Goal: Navigation & Orientation: Find specific page/section

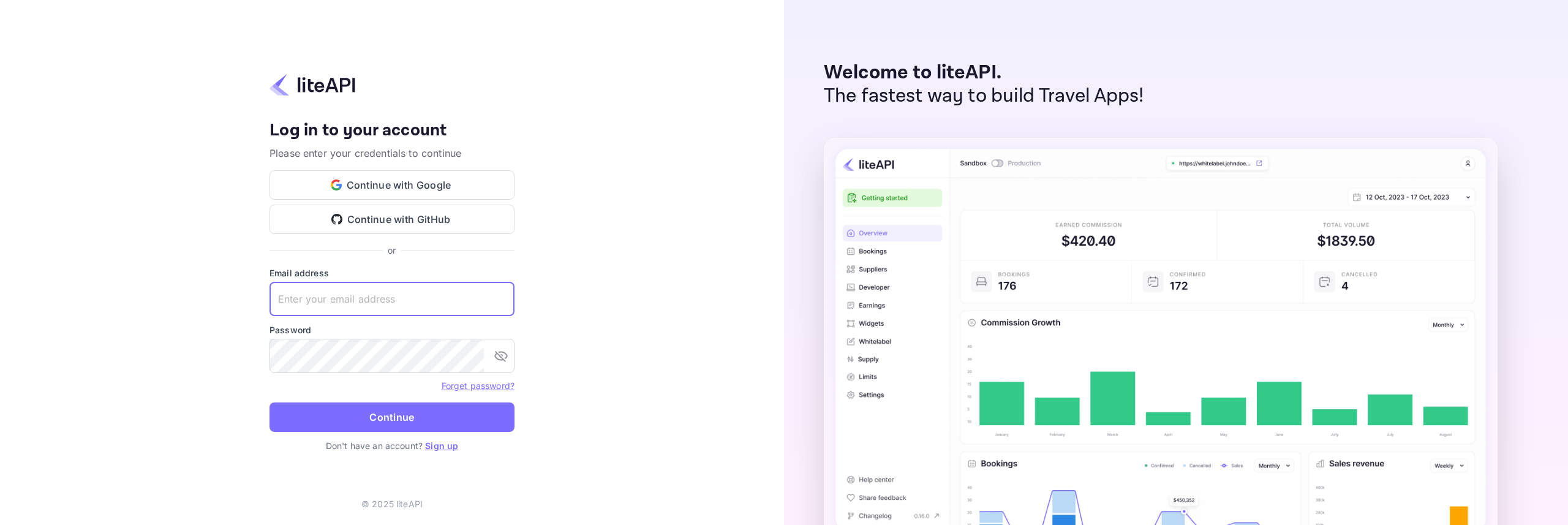
click at [375, 299] on input "text" at bounding box center [392, 298] width 245 height 34
click at [382, 297] on input "text" at bounding box center [392, 298] width 245 height 34
type input "[EMAIL_ADDRESS][DOMAIN_NAME]"
click at [417, 416] on button "Continue" at bounding box center [392, 417] width 245 height 29
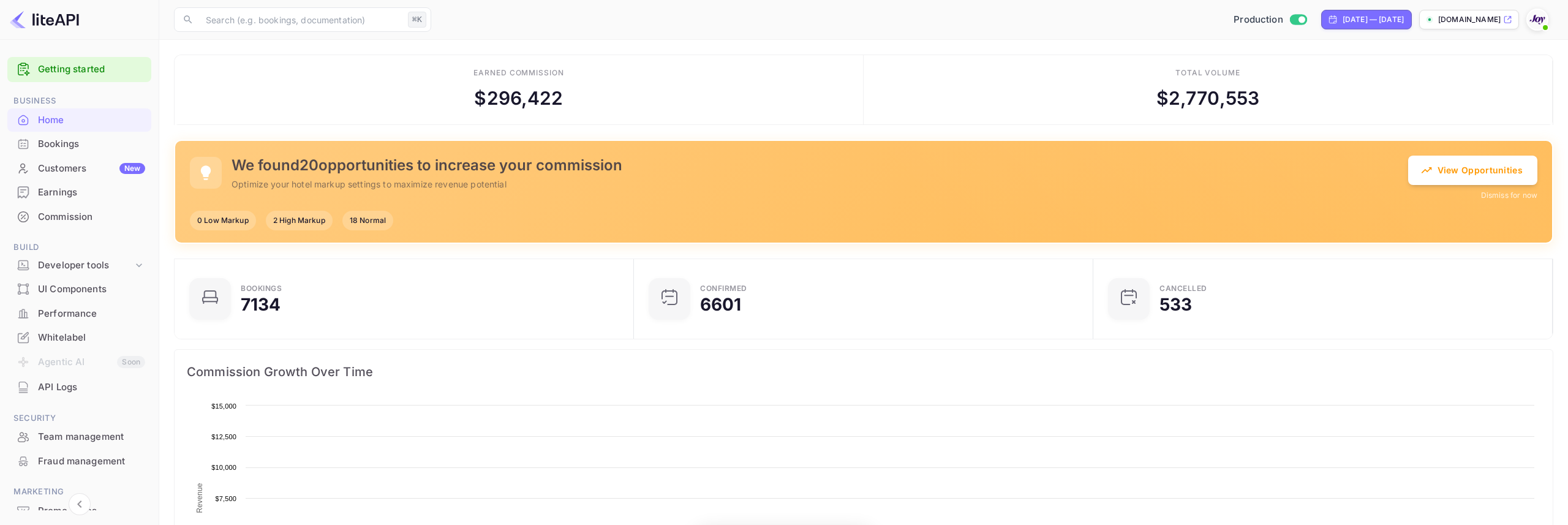
scroll to position [199, 452]
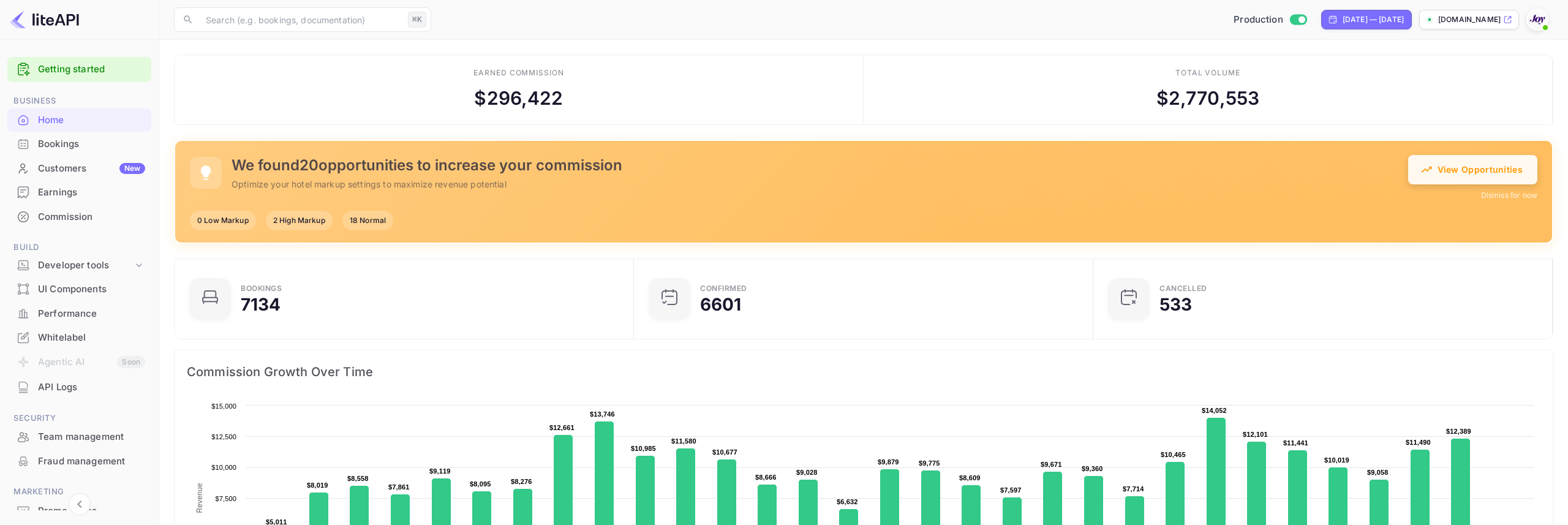
click at [1482, 168] on button "View Opportunities" at bounding box center [1473, 170] width 130 height 29
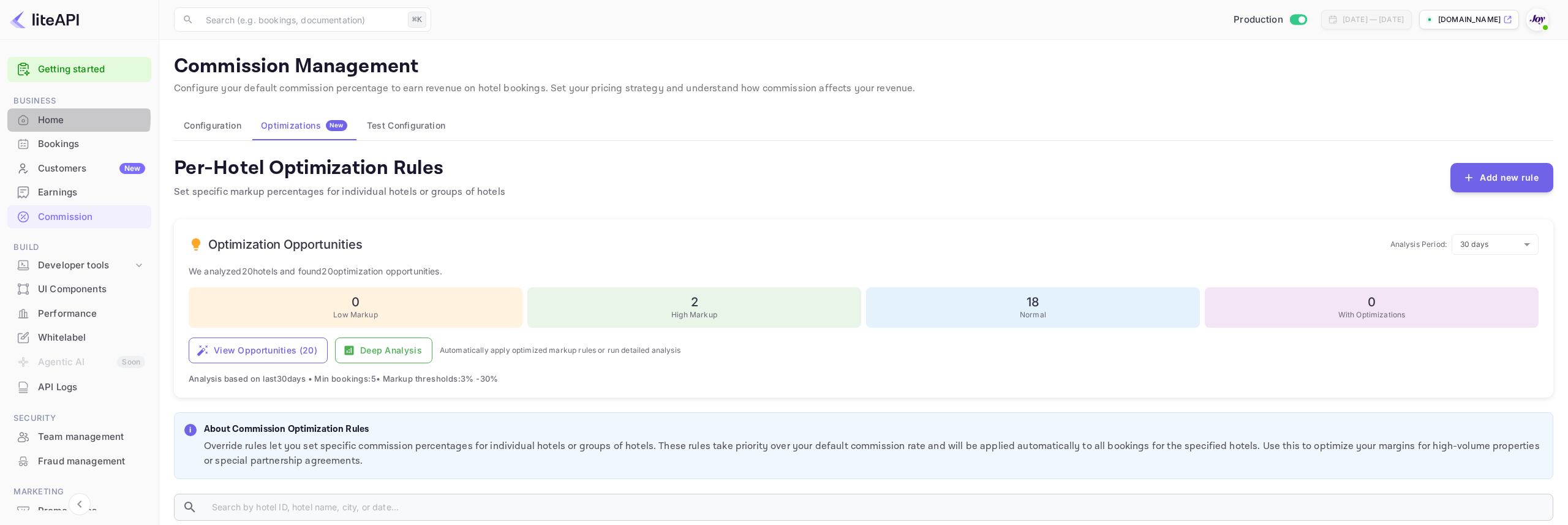
click at [67, 117] on div "Home" at bounding box center [91, 121] width 107 height 14
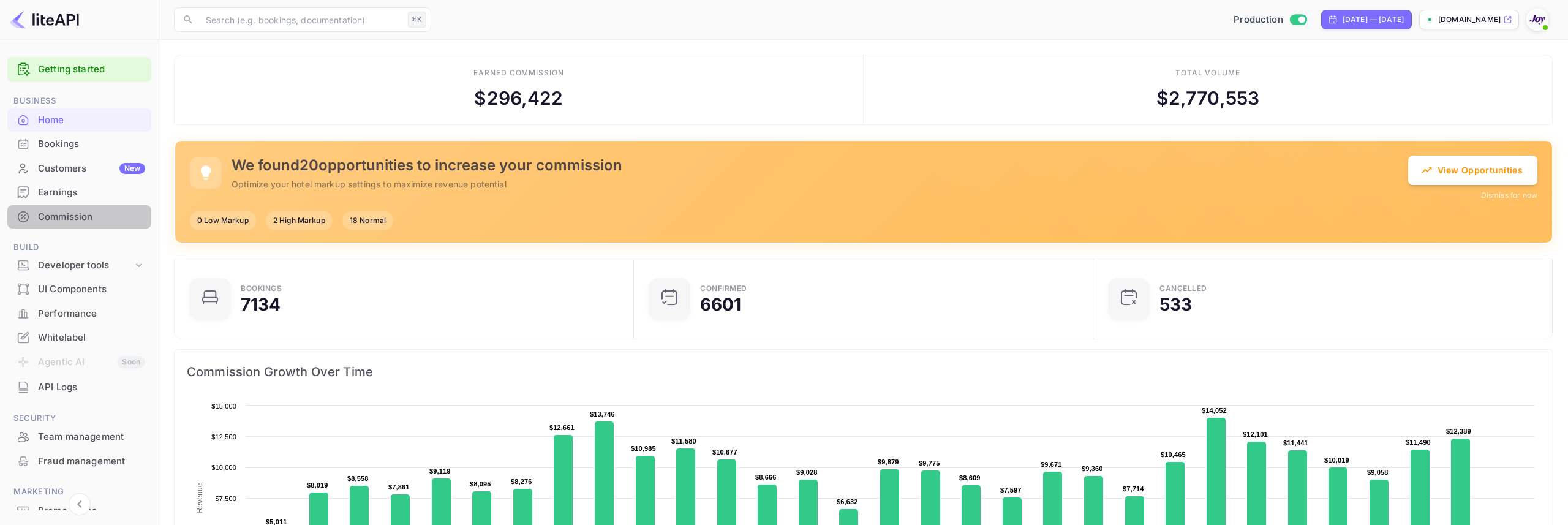
click at [88, 219] on div "Commission" at bounding box center [91, 217] width 107 height 14
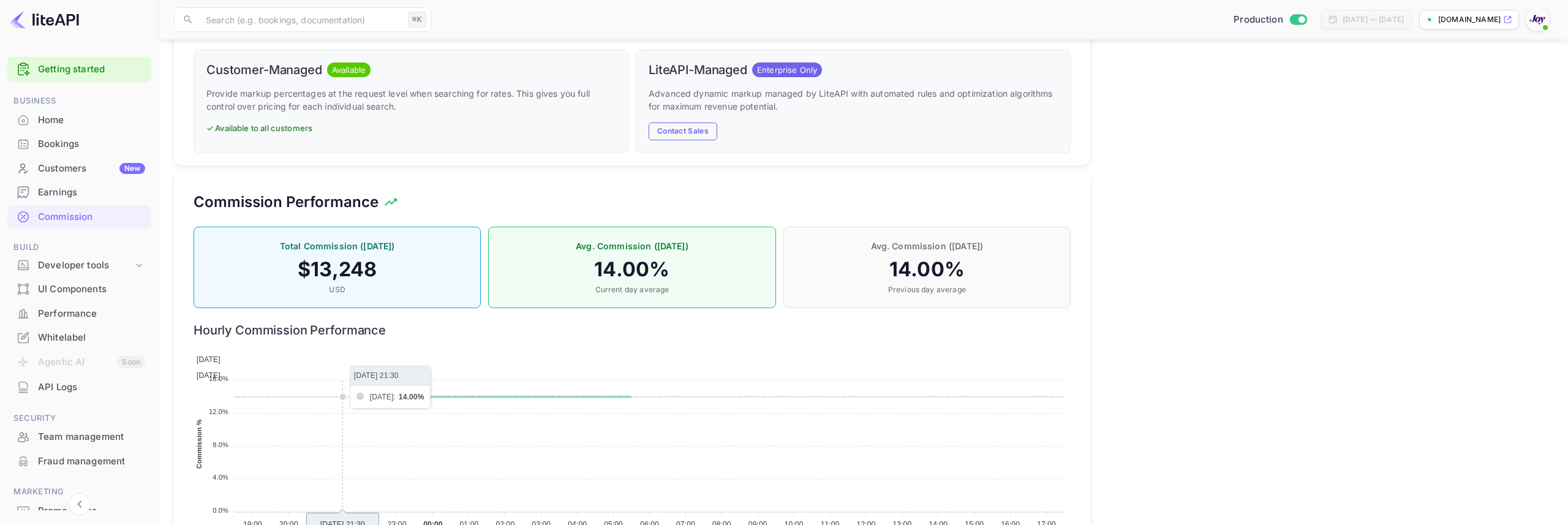
scroll to position [840, 0]
